Goal: Information Seeking & Learning: Find specific fact

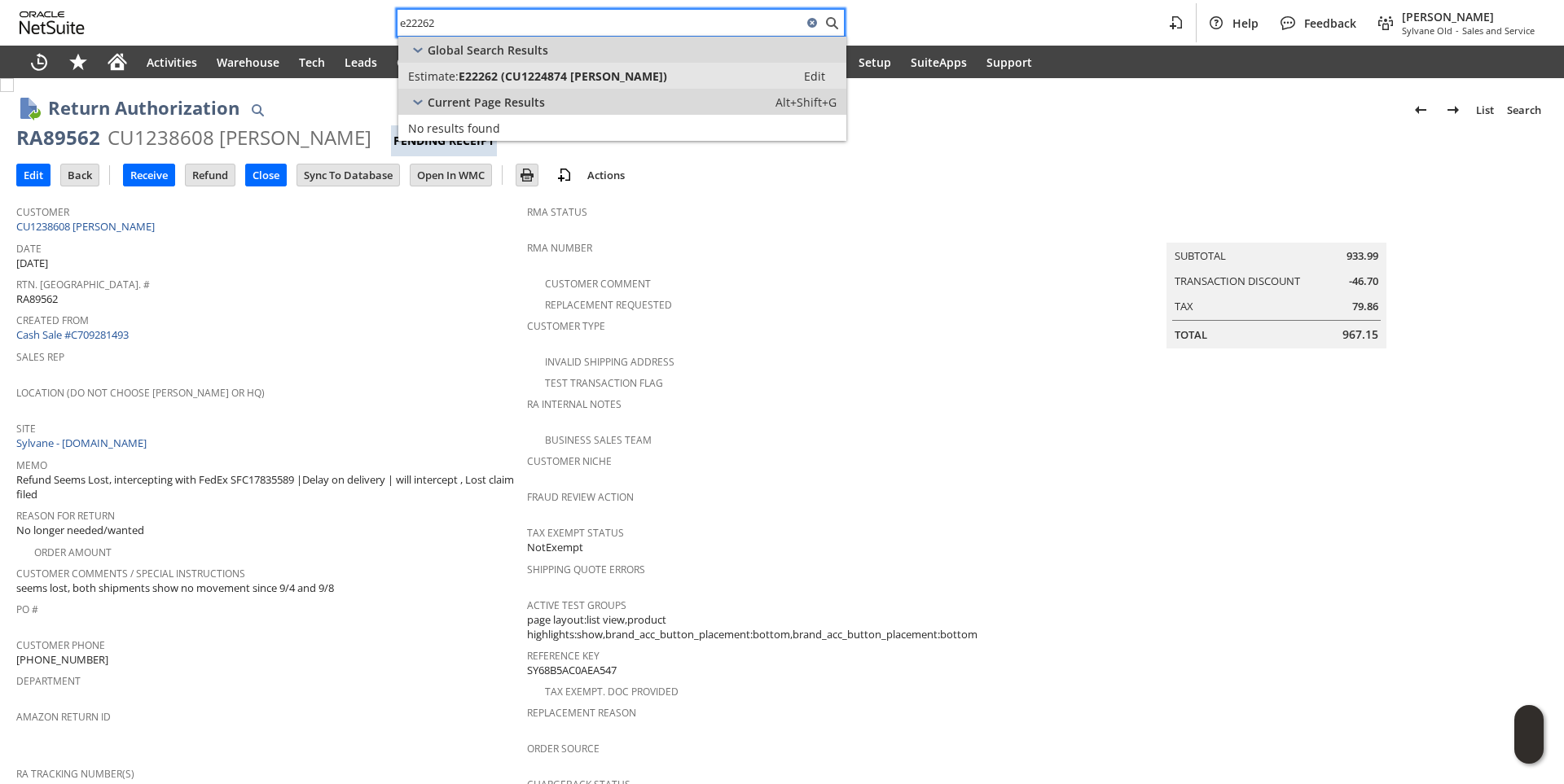
type input "e22262"
click at [528, 74] on span "E22262 (CU1224874 [PERSON_NAME])" at bounding box center [562, 76] width 208 height 15
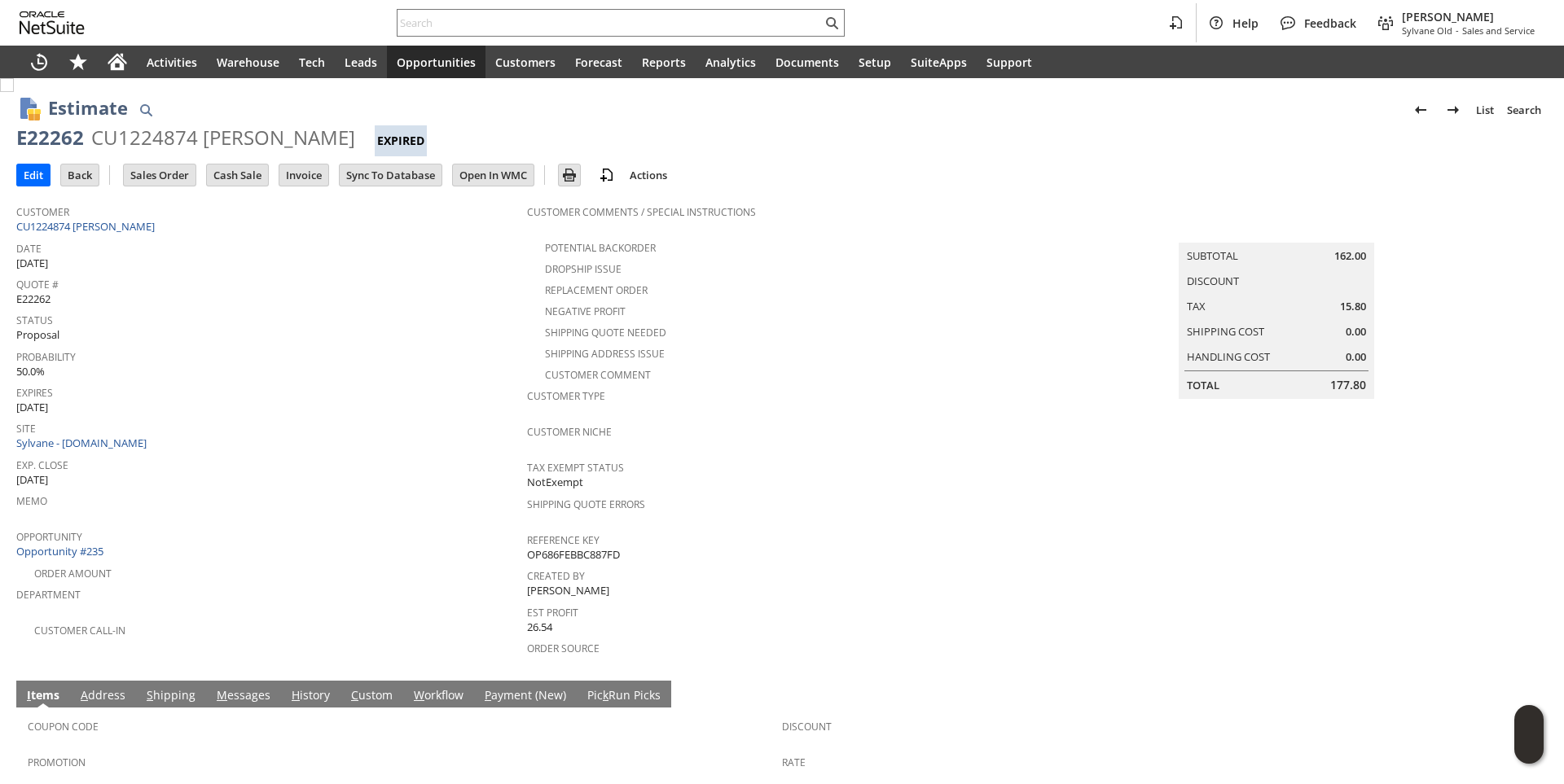
scroll to position [209, 0]
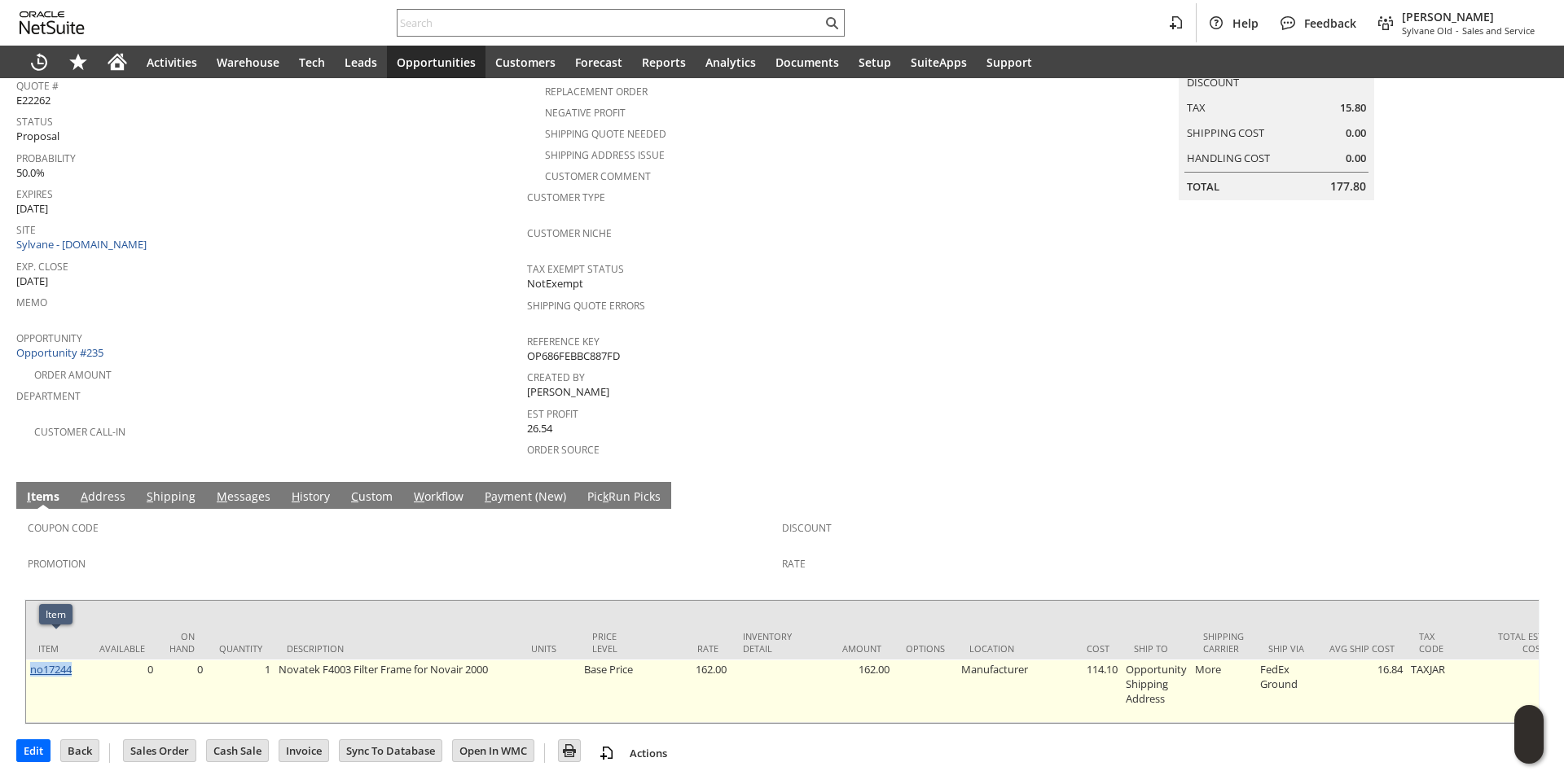
drag, startPoint x: 78, startPoint y: 644, endPoint x: 31, endPoint y: 640, distance: 47.2
click at [31, 660] on td "no17244" at bounding box center [56, 691] width 61 height 64
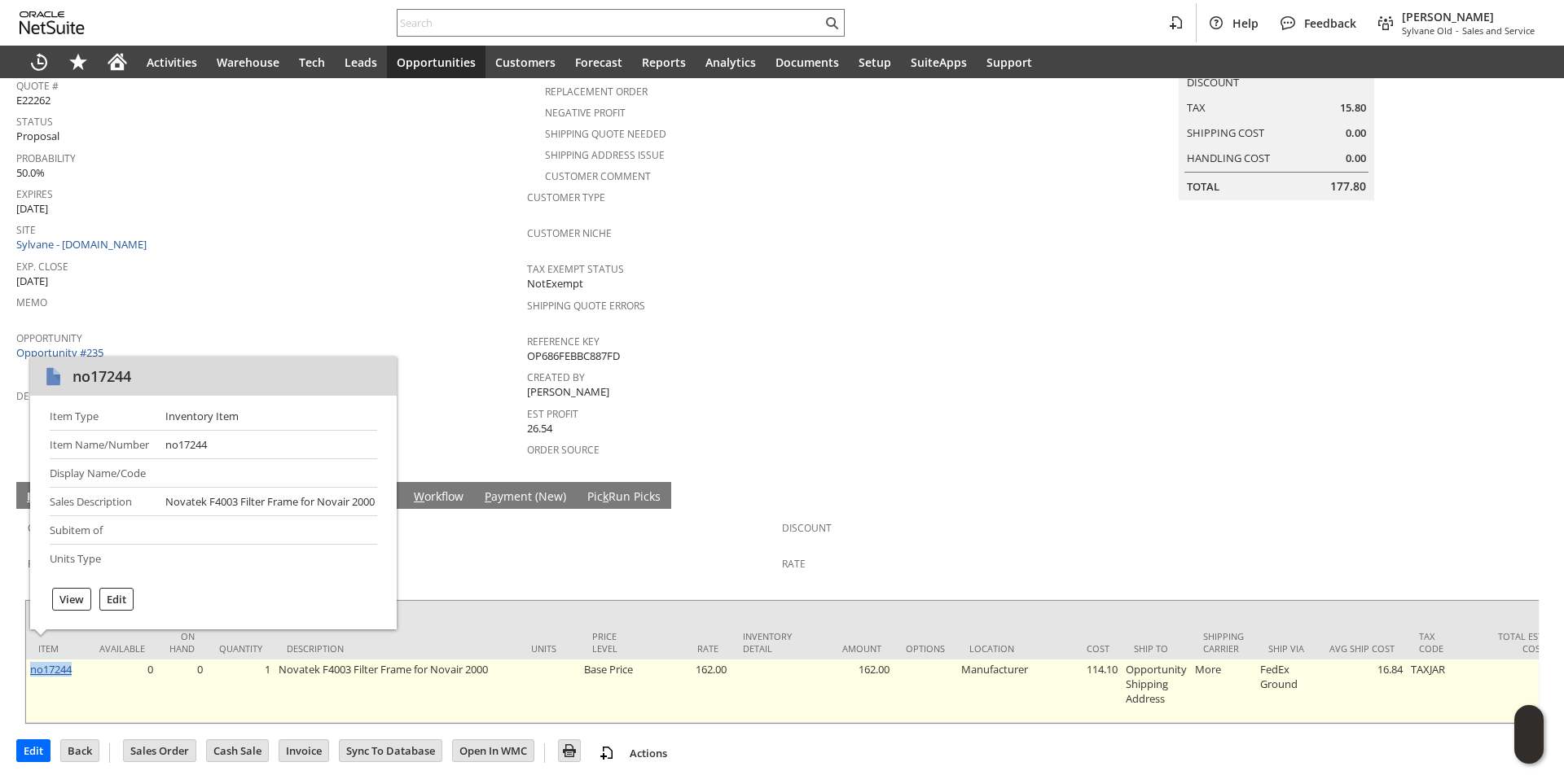
copy link "no17244"
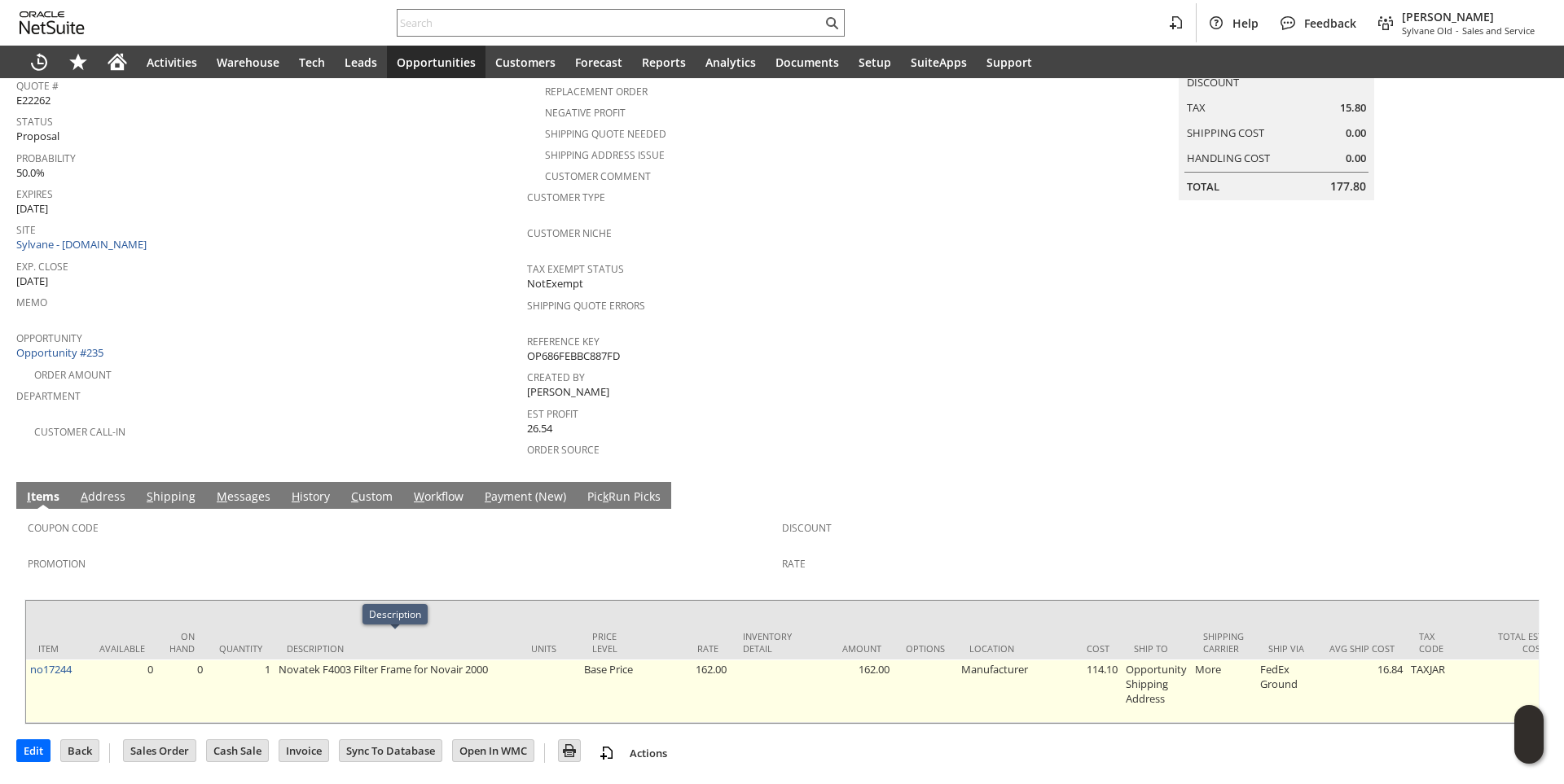
click at [335, 660] on td "Novatek F4003 Filter Frame for Novair 2000" at bounding box center [396, 691] width 244 height 64
click at [326, 660] on td "Novatek F4003 Filter Frame for Novair 2000" at bounding box center [396, 691] width 244 height 64
copy td "F4003"
drag, startPoint x: 279, startPoint y: 642, endPoint x: 411, endPoint y: 640, distance: 132.0
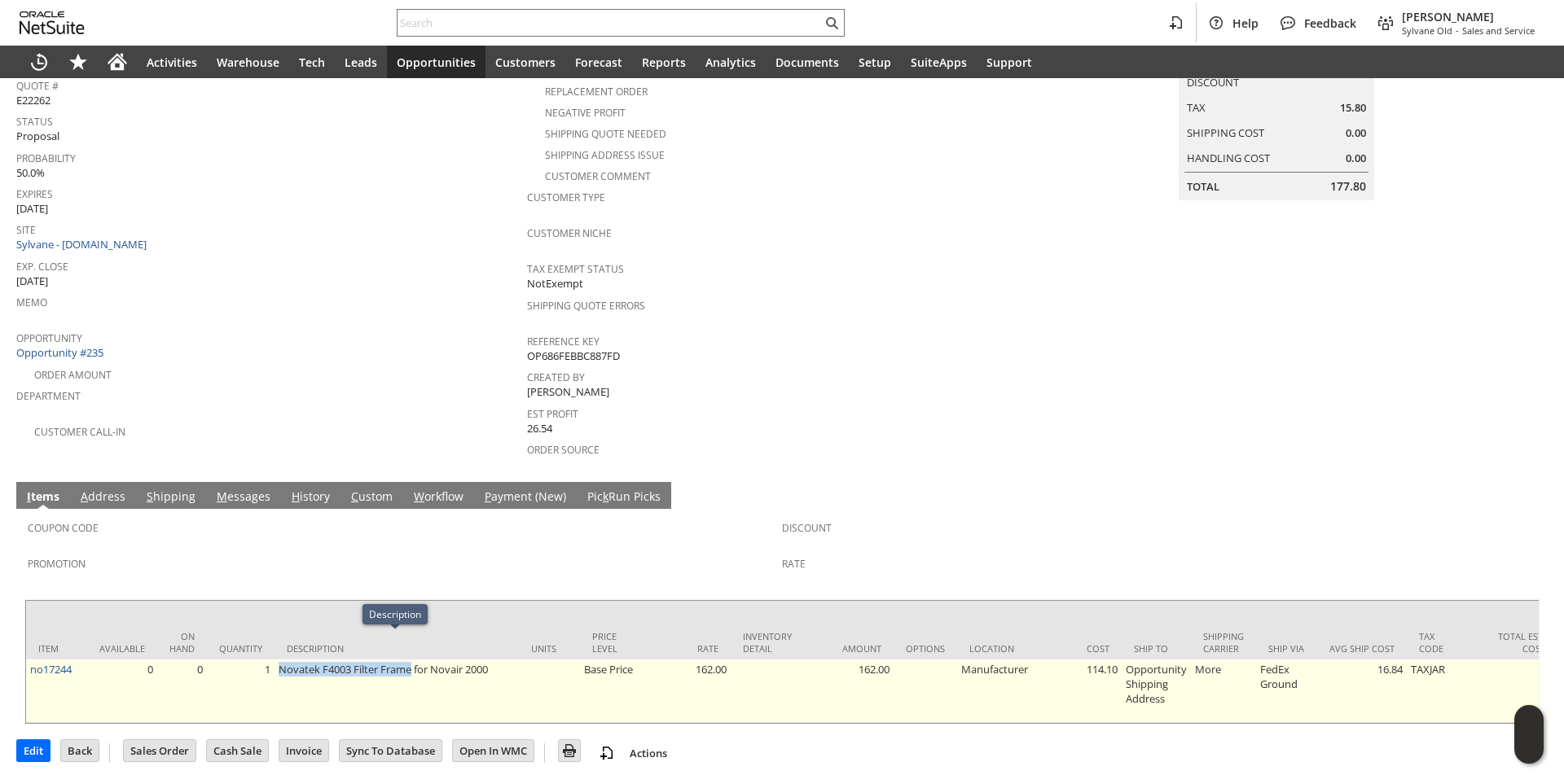
click at [411, 660] on td "Novatek F4003 Filter Frame for Novair 2000" at bounding box center [396, 691] width 244 height 64
copy td "Novatek F4003 Filter Frame"
